Goal: Information Seeking & Learning: Learn about a topic

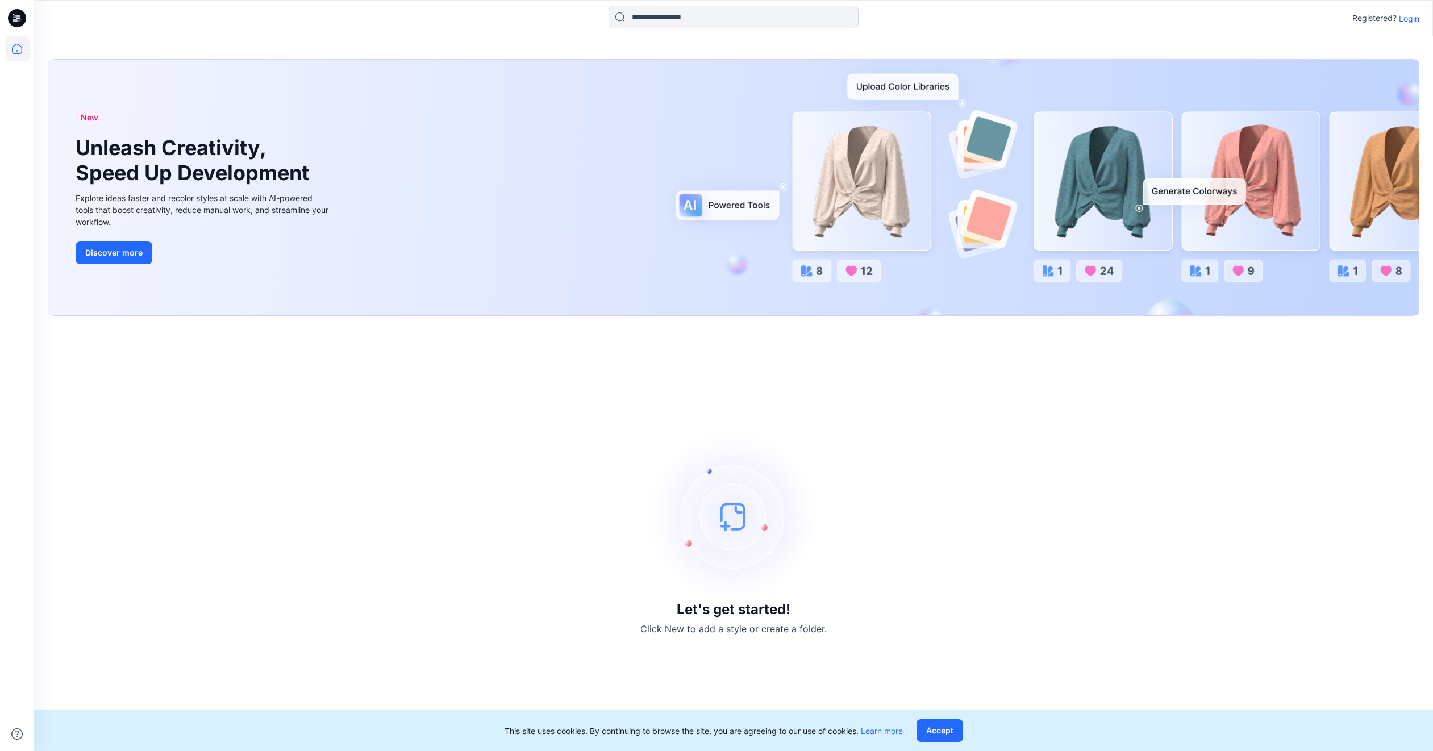
click at [1409, 20] on p "Login" at bounding box center [1409, 18] width 20 height 12
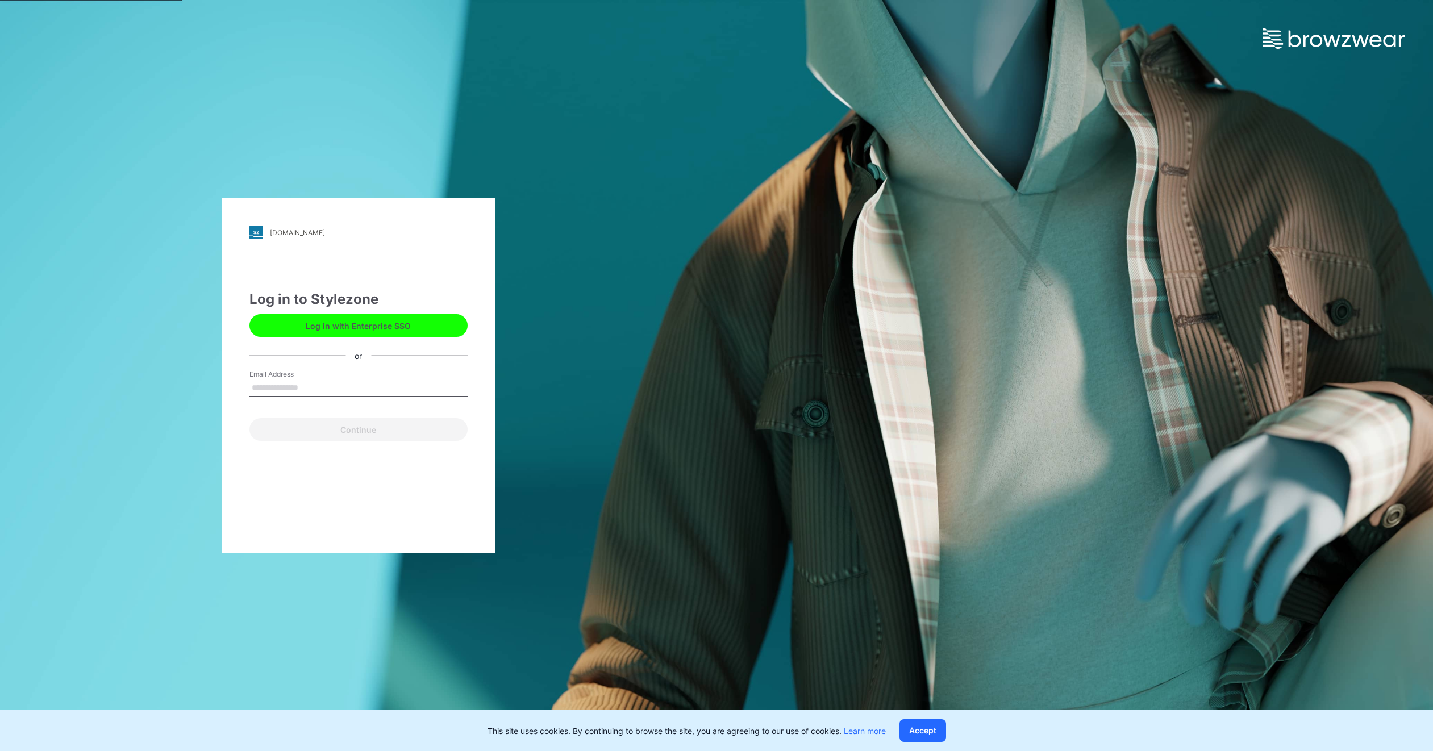
click at [280, 388] on input "Email Address" at bounding box center [358, 388] width 218 height 17
type input "**********"
click at [344, 429] on button "Continue" at bounding box center [358, 429] width 218 height 23
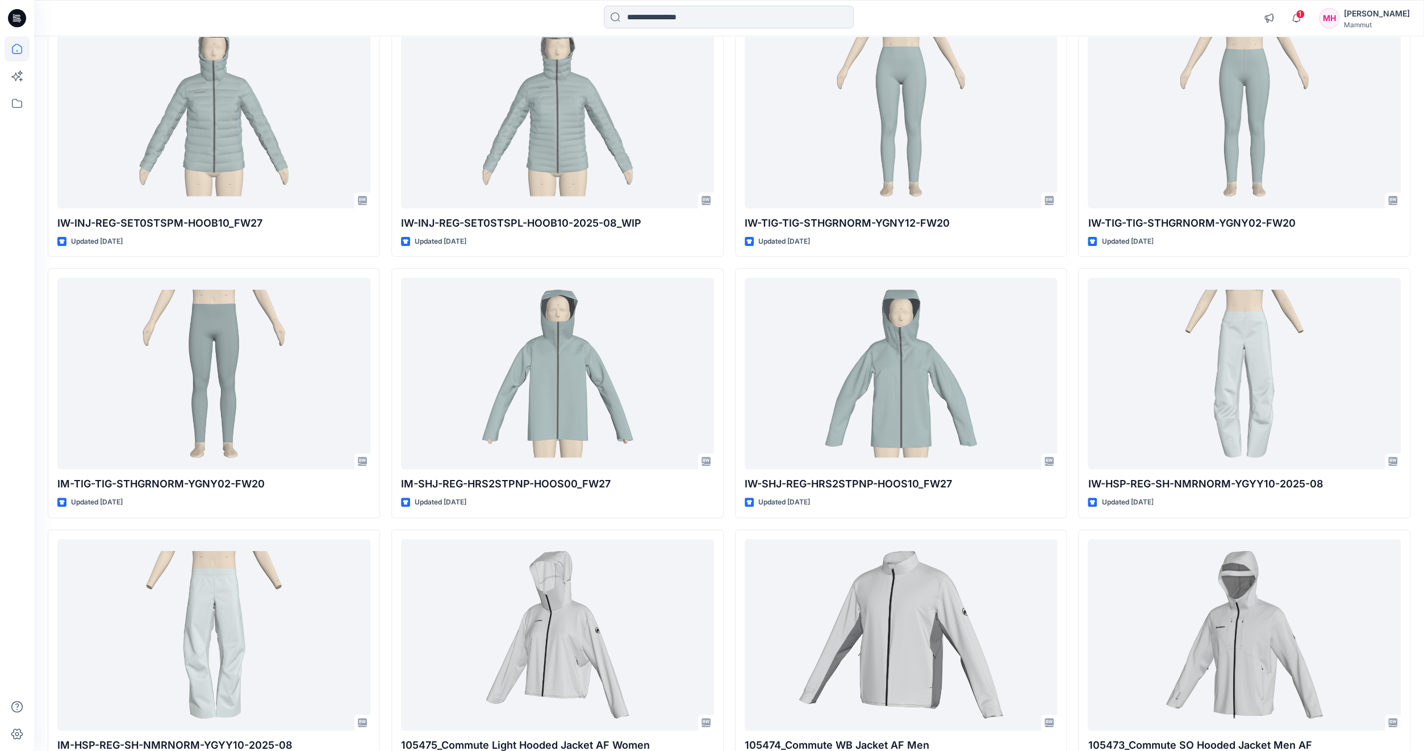
scroll to position [143, 0]
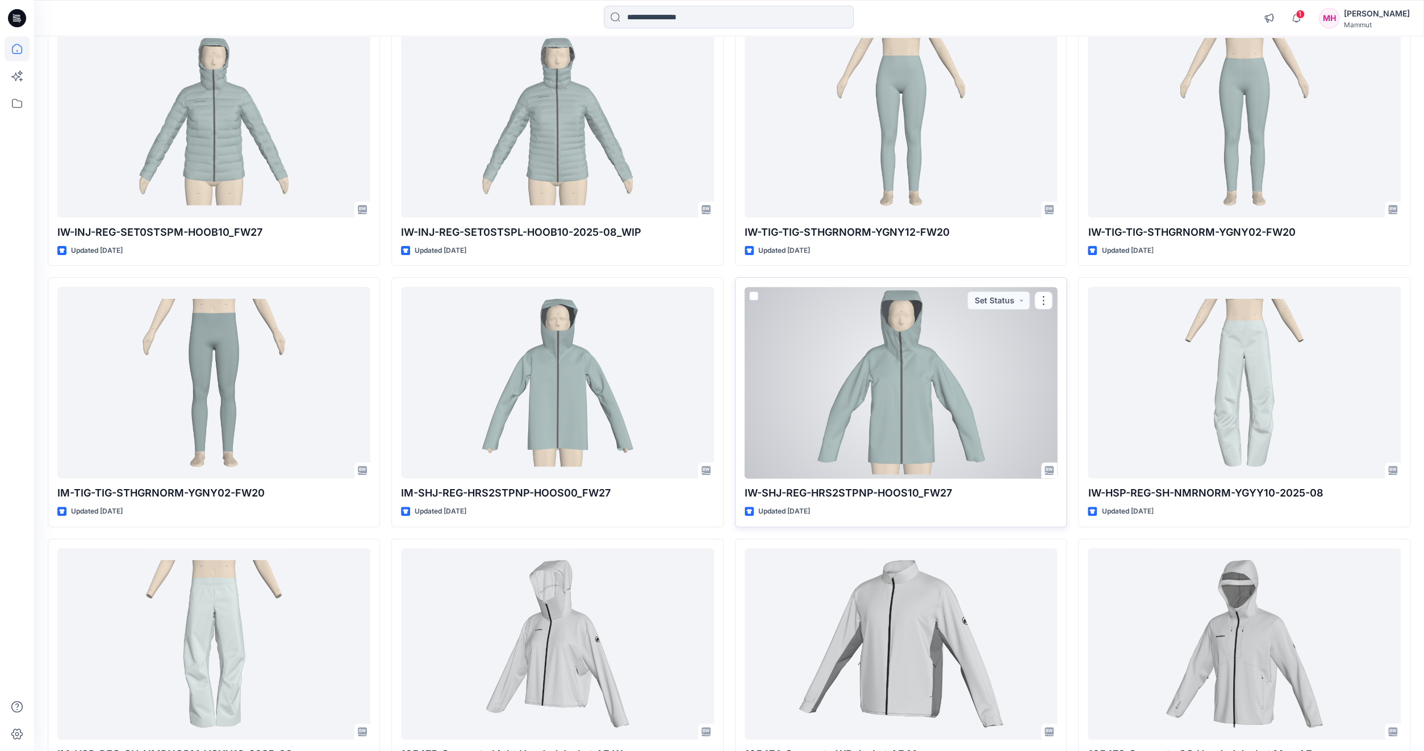
click at [888, 380] on div at bounding box center [901, 382] width 313 height 191
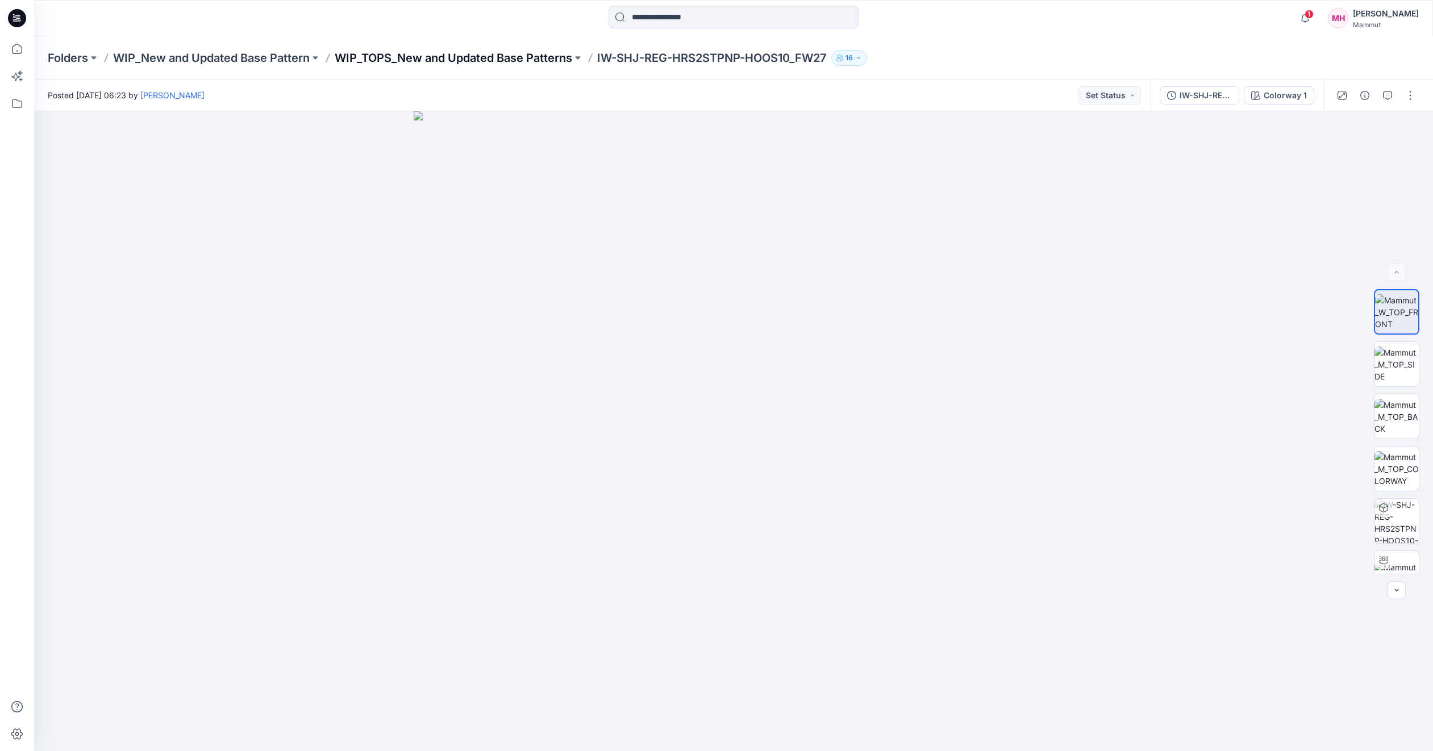
click at [449, 56] on p "WIP_TOPS_New and Updated Base Patterns" at bounding box center [453, 58] width 237 height 16
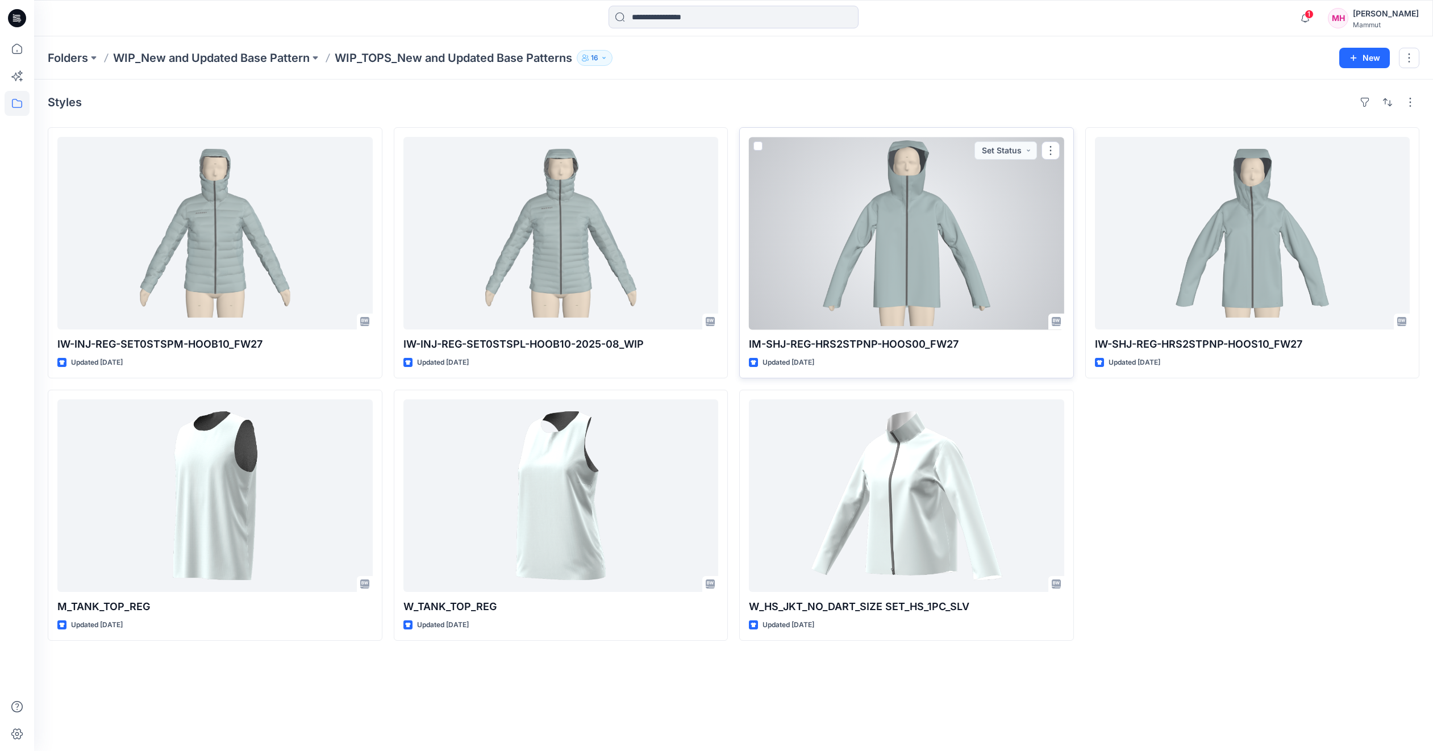
click at [895, 219] on div at bounding box center [906, 233] width 315 height 193
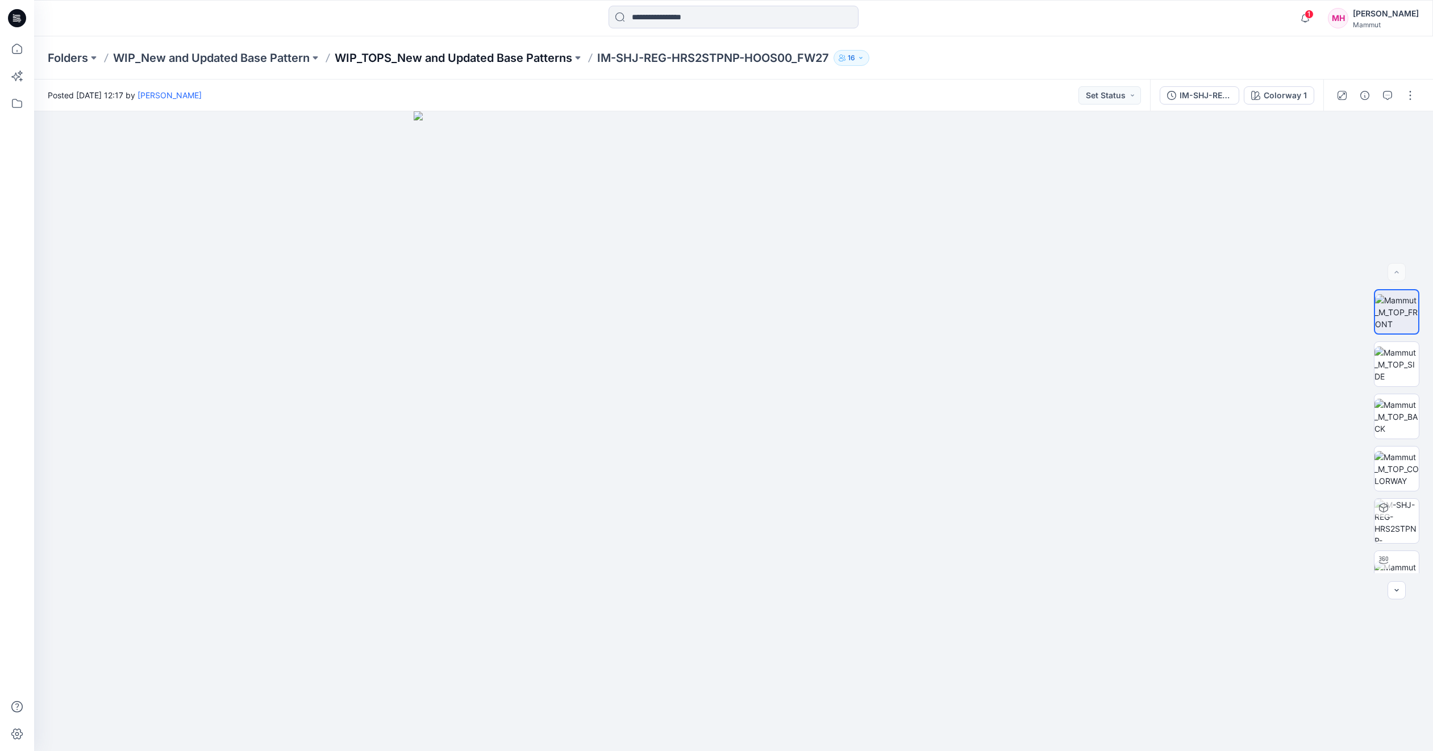
click at [497, 56] on p "WIP_TOPS_New and Updated Base Patterns" at bounding box center [453, 58] width 237 height 16
